Goal: Task Accomplishment & Management: Complete application form

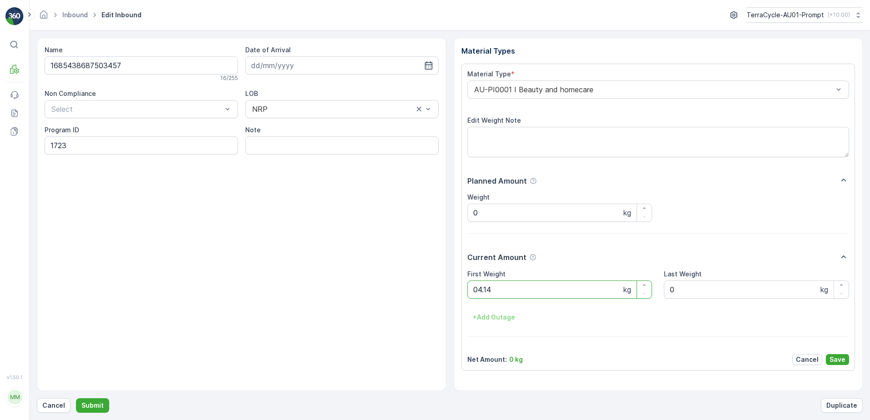
click at [76, 399] on button "Submit" at bounding box center [92, 406] width 33 height 15
